Goal: Check status: Check status

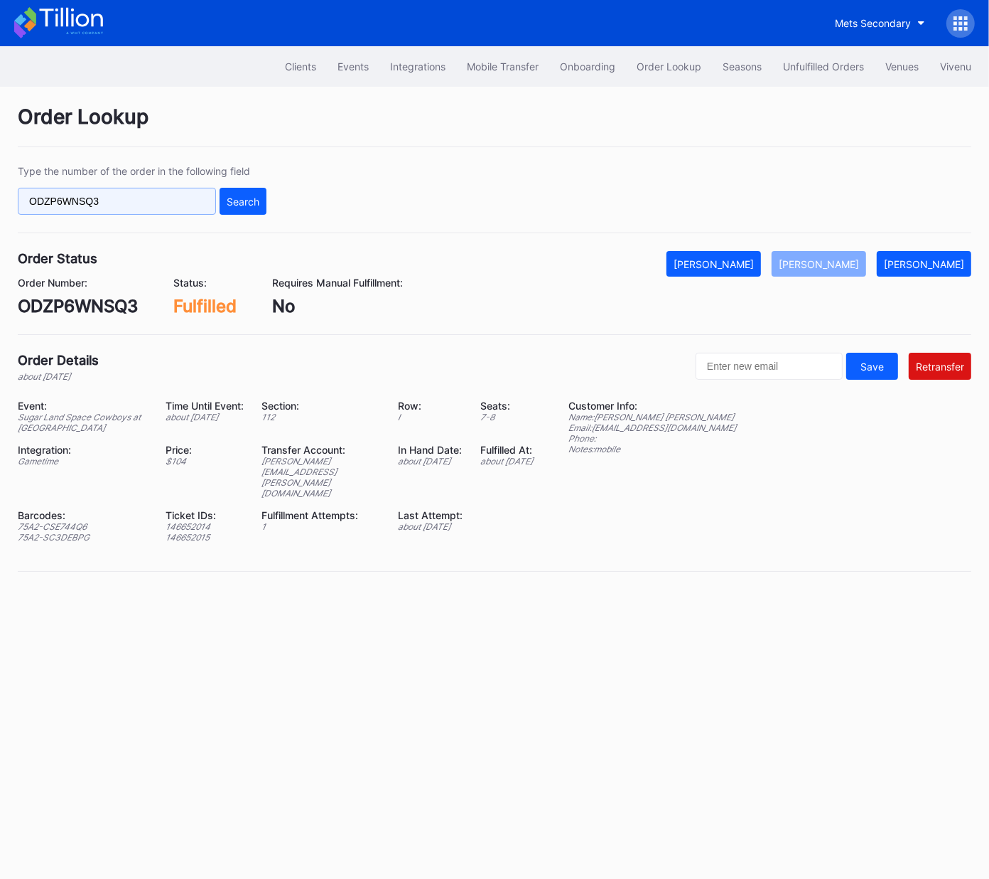
click at [189, 195] on input "ODZP6WNSQ3" at bounding box center [117, 201] width 198 height 27
paste input "16916505"
click at [240, 203] on div "Search" at bounding box center [243, 201] width 33 height 12
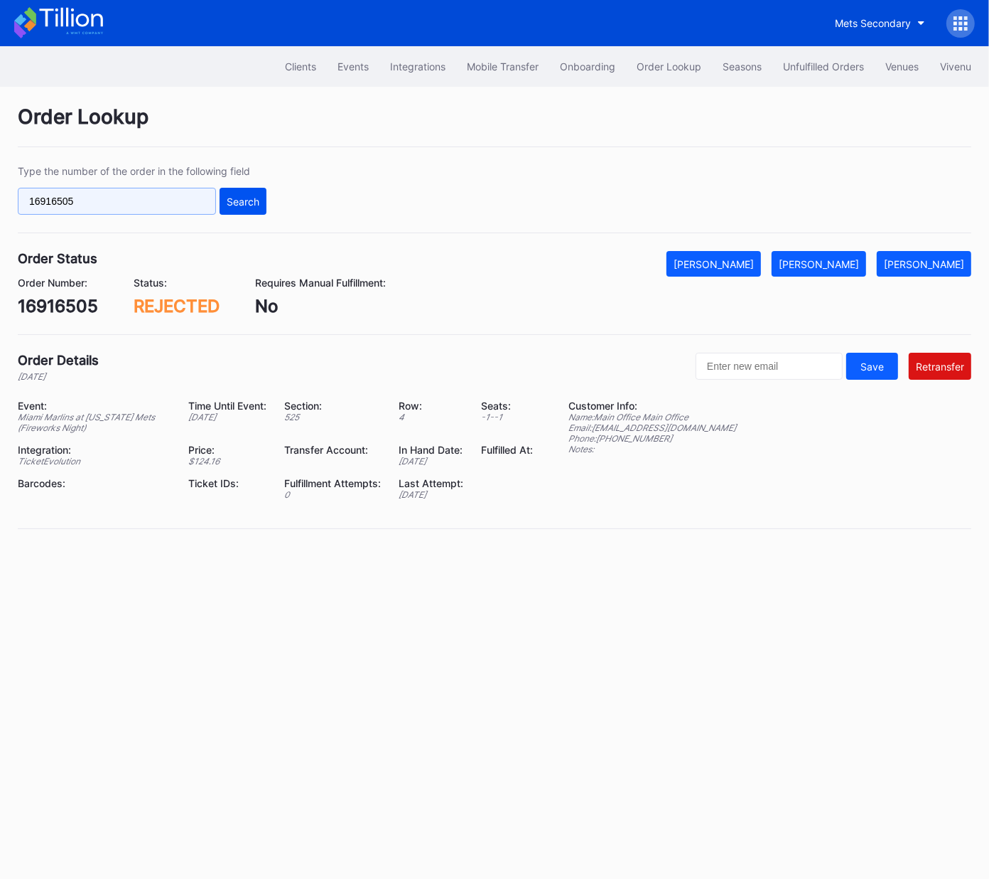
click at [182, 201] on input "16916505" at bounding box center [117, 201] width 198 height 27
paste input "816007"
type input "16816007"
click at [259, 205] on div "Search" at bounding box center [243, 201] width 33 height 12
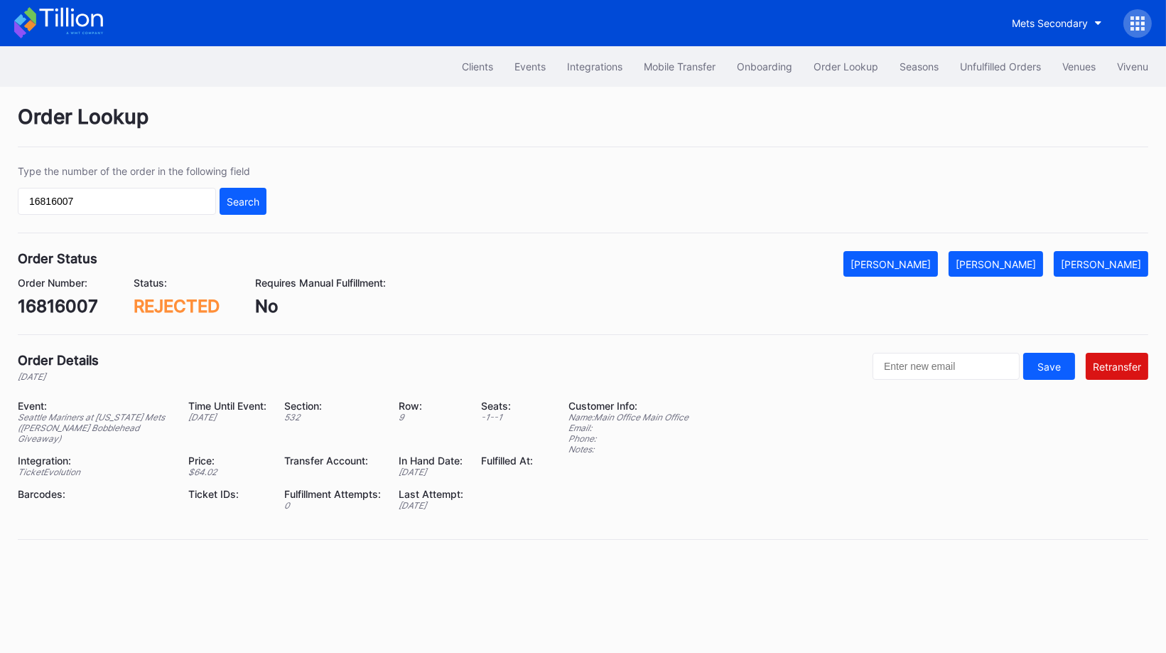
click at [633, 267] on div "Order Status Mark Cancelled [PERSON_NAME] [PERSON_NAME]" at bounding box center [583, 264] width 1131 height 26
click at [154, 198] on input "16816007" at bounding box center [117, 201] width 198 height 27
paste input "271429771"
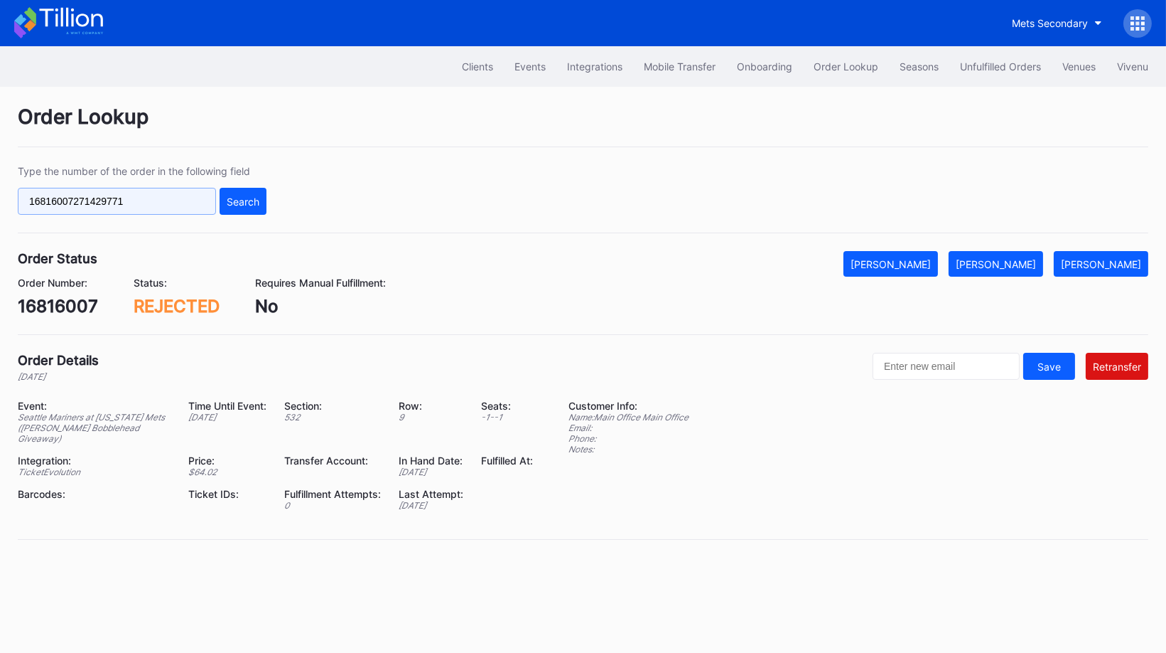
click at [154, 198] on input "16816007271429771" at bounding box center [117, 201] width 198 height 27
paste input "text"
click at [240, 196] on div "Search" at bounding box center [243, 201] width 33 height 12
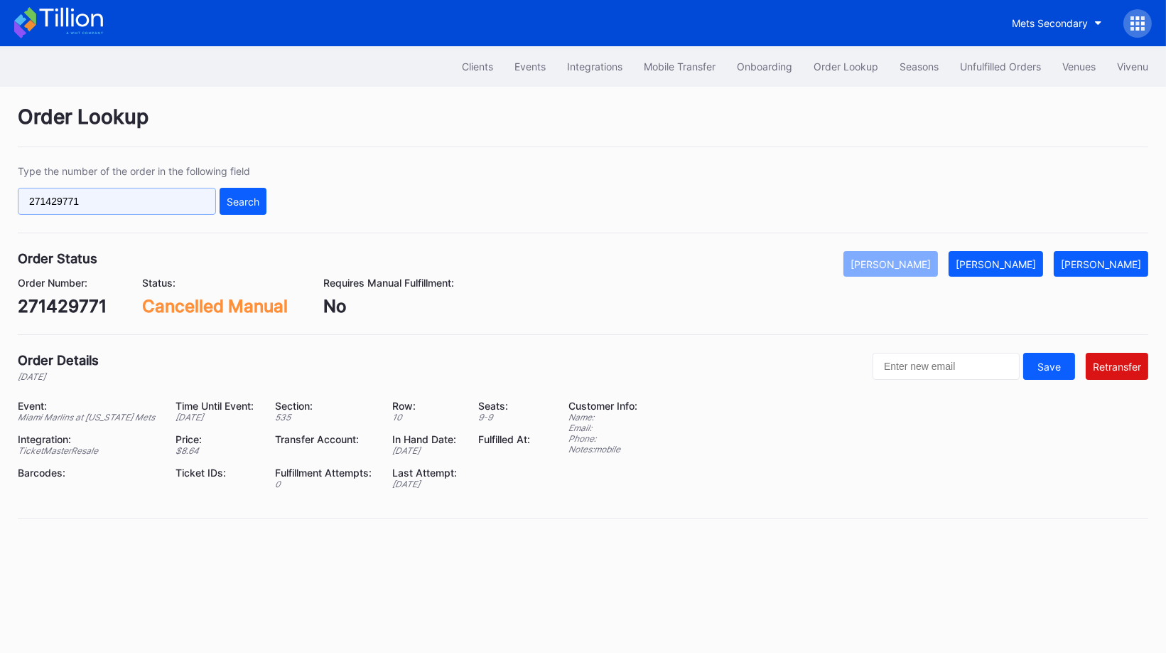
click at [166, 205] on input "271429771" at bounding box center [117, 201] width 198 height 27
paste input "617026387"
click at [252, 206] on button "Search" at bounding box center [243, 201] width 47 height 27
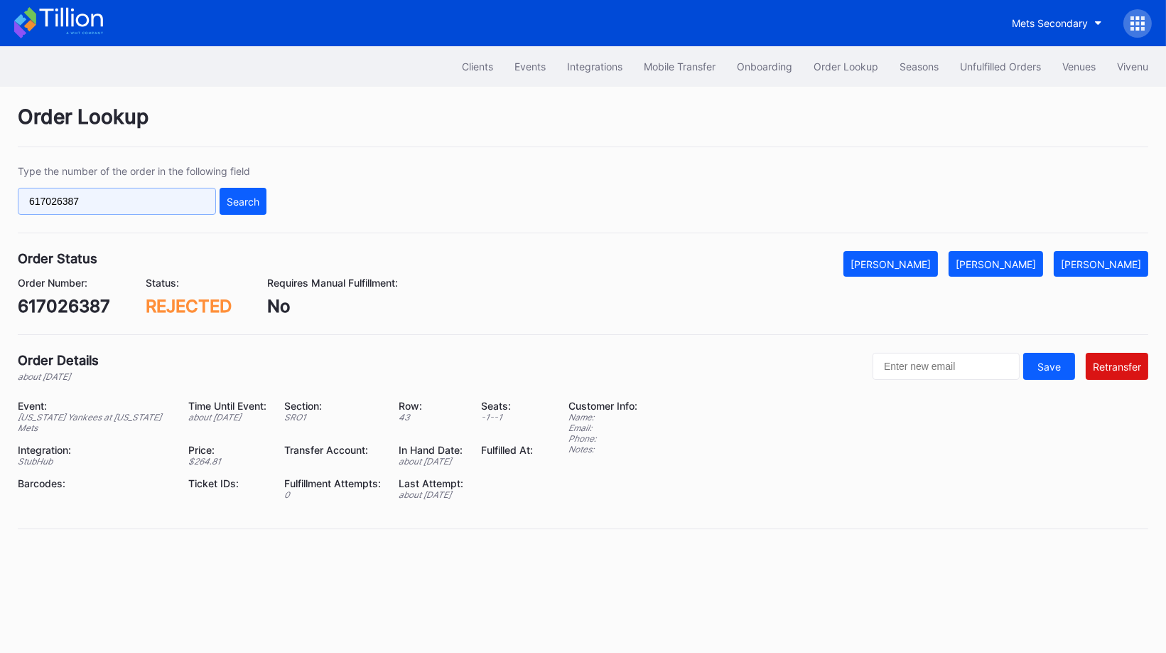
click at [53, 195] on input "617026387" at bounding box center [117, 201] width 198 height 27
paste input "42139"
click at [256, 209] on button "Search" at bounding box center [243, 201] width 47 height 27
click at [57, 197] on input "617042139" at bounding box center [117, 201] width 198 height 27
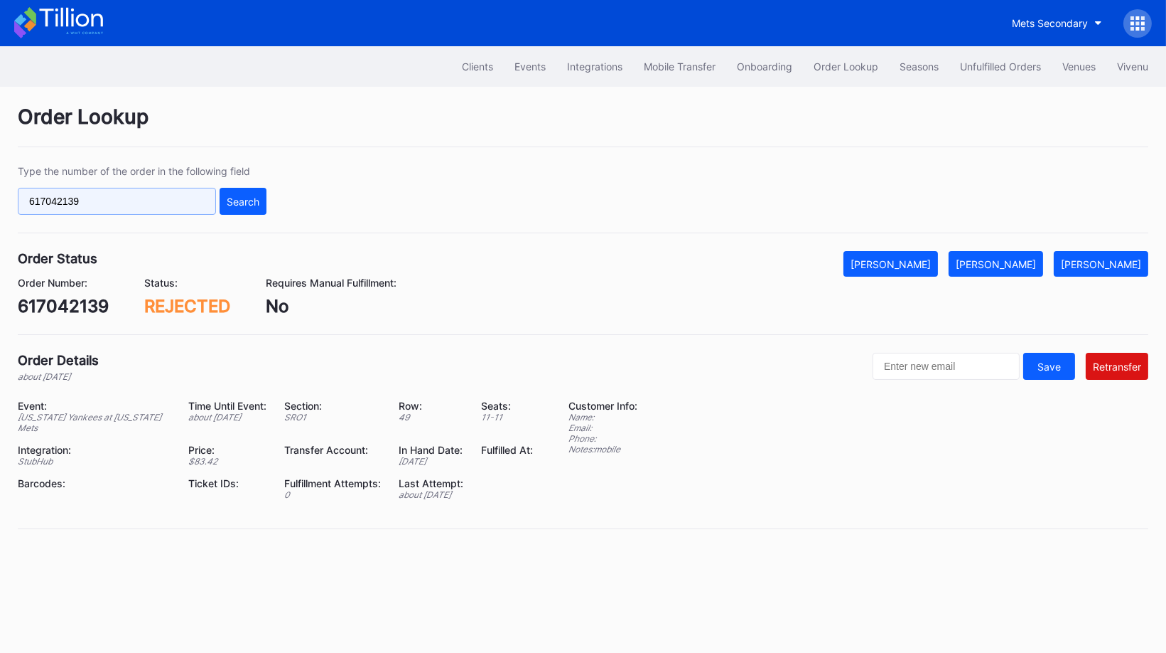
click at [57, 197] on input "617042139" at bounding box center [117, 201] width 198 height 27
paste input "597"
click at [215, 192] on input "617042597" at bounding box center [117, 201] width 198 height 27
click at [235, 192] on button "Search" at bounding box center [243, 201] width 47 height 27
click at [55, 196] on input "617042597" at bounding box center [117, 201] width 198 height 27
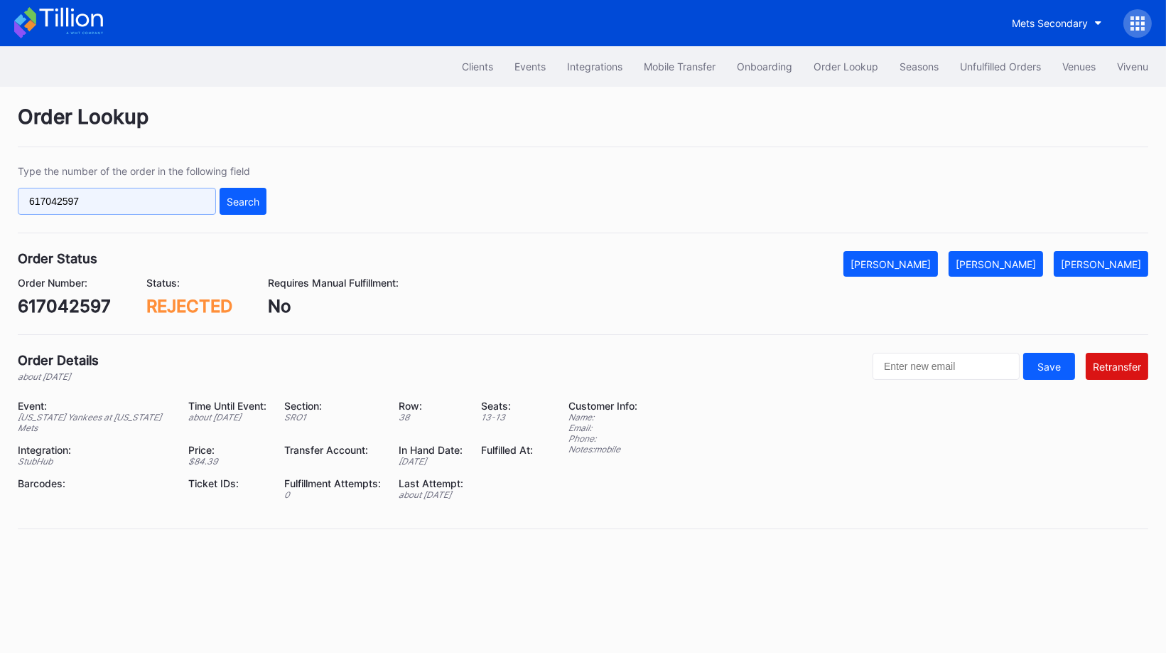
click at [55, 196] on input "617042597" at bounding box center [117, 201] width 198 height 27
paste input "8192998"
type input "618192998"
click at [232, 196] on div "Search" at bounding box center [243, 201] width 33 height 12
